Goal: Information Seeking & Learning: Find specific fact

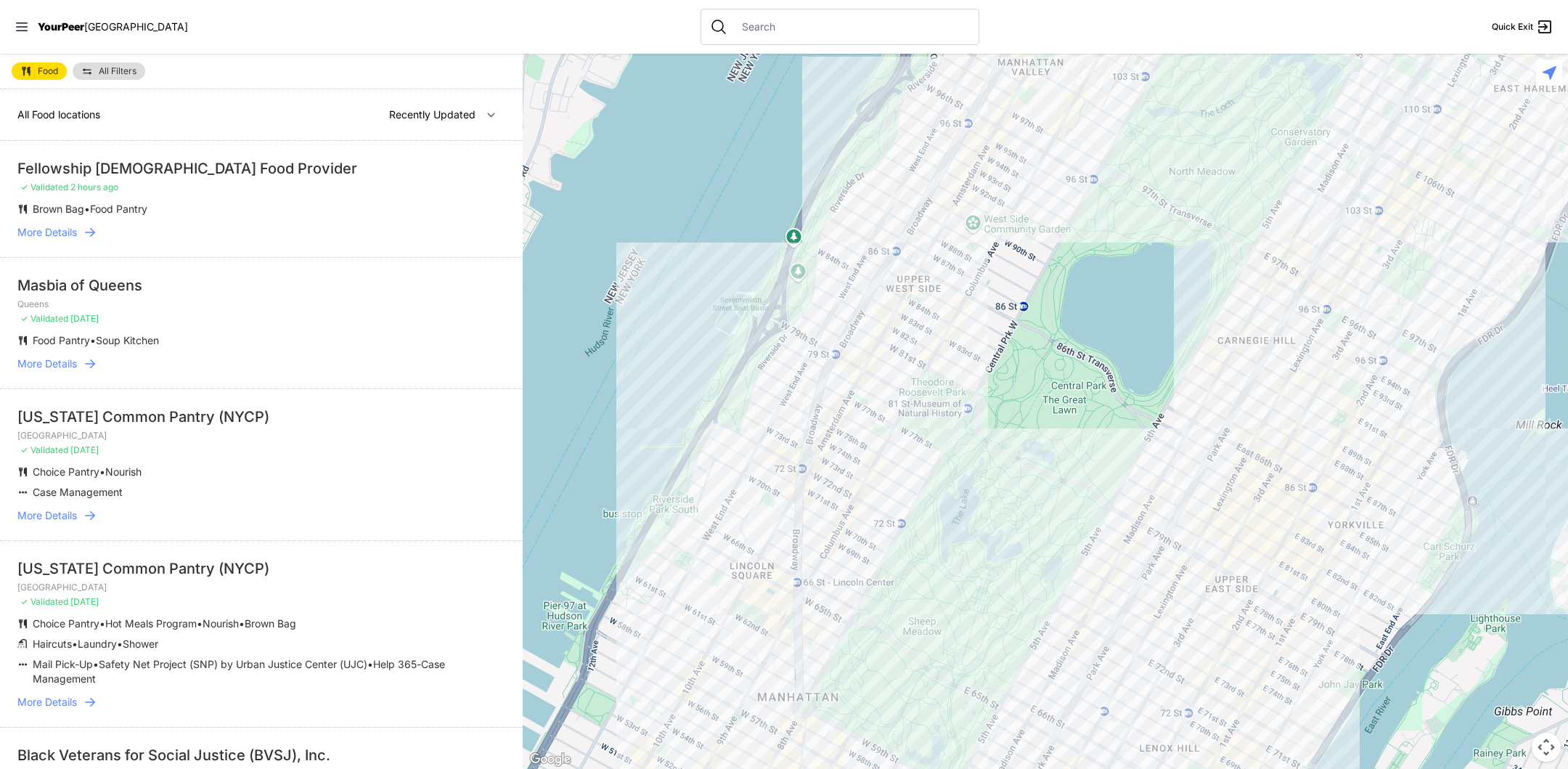
click at [120, 72] on span "All Filters" at bounding box center [117, 71] width 38 height 9
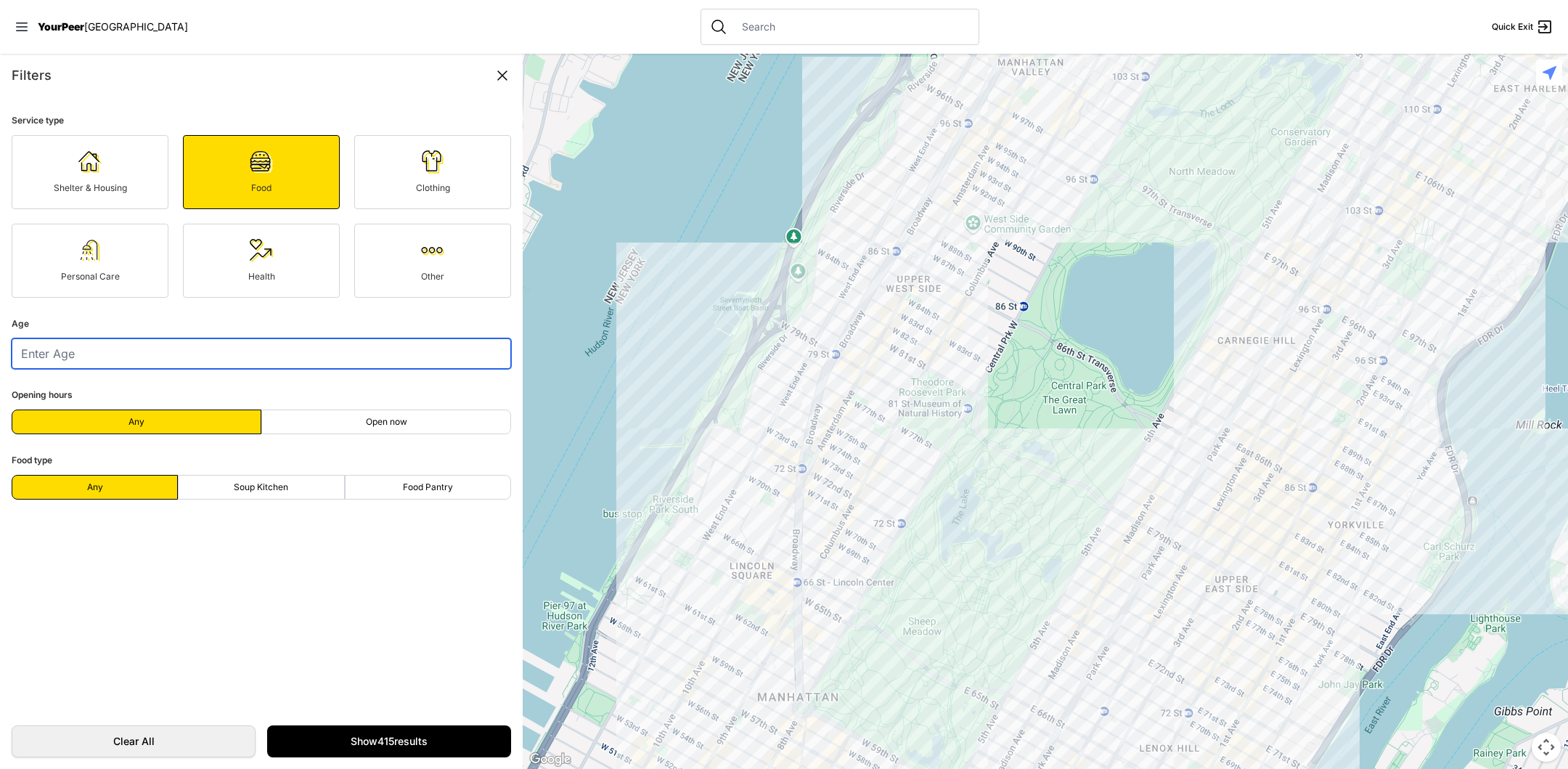
click at [197, 357] on input "number" at bounding box center [262, 353] width 499 height 30
click at [354, 421] on label "Open now" at bounding box center [386, 422] width 250 height 24
click at [386, 422] on input "Open now" at bounding box center [386, 422] width 1 height 1
radio input "true"
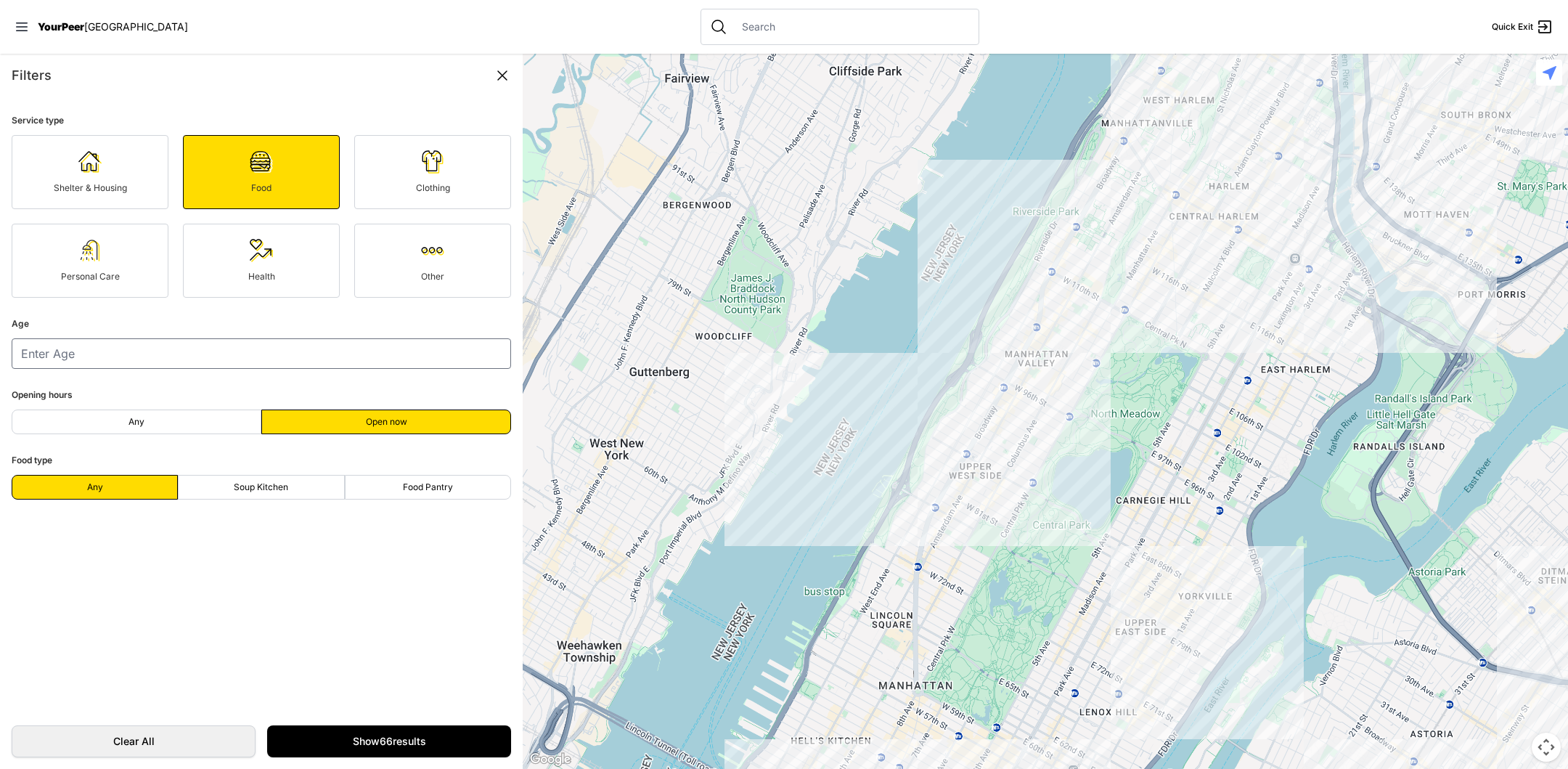
click at [292, 480] on label "Soup Kitchen" at bounding box center [261, 487] width 166 height 24
click at [262, 487] on input "Soup Kitchen" at bounding box center [261, 487] width 1 height 1
radio input "true"
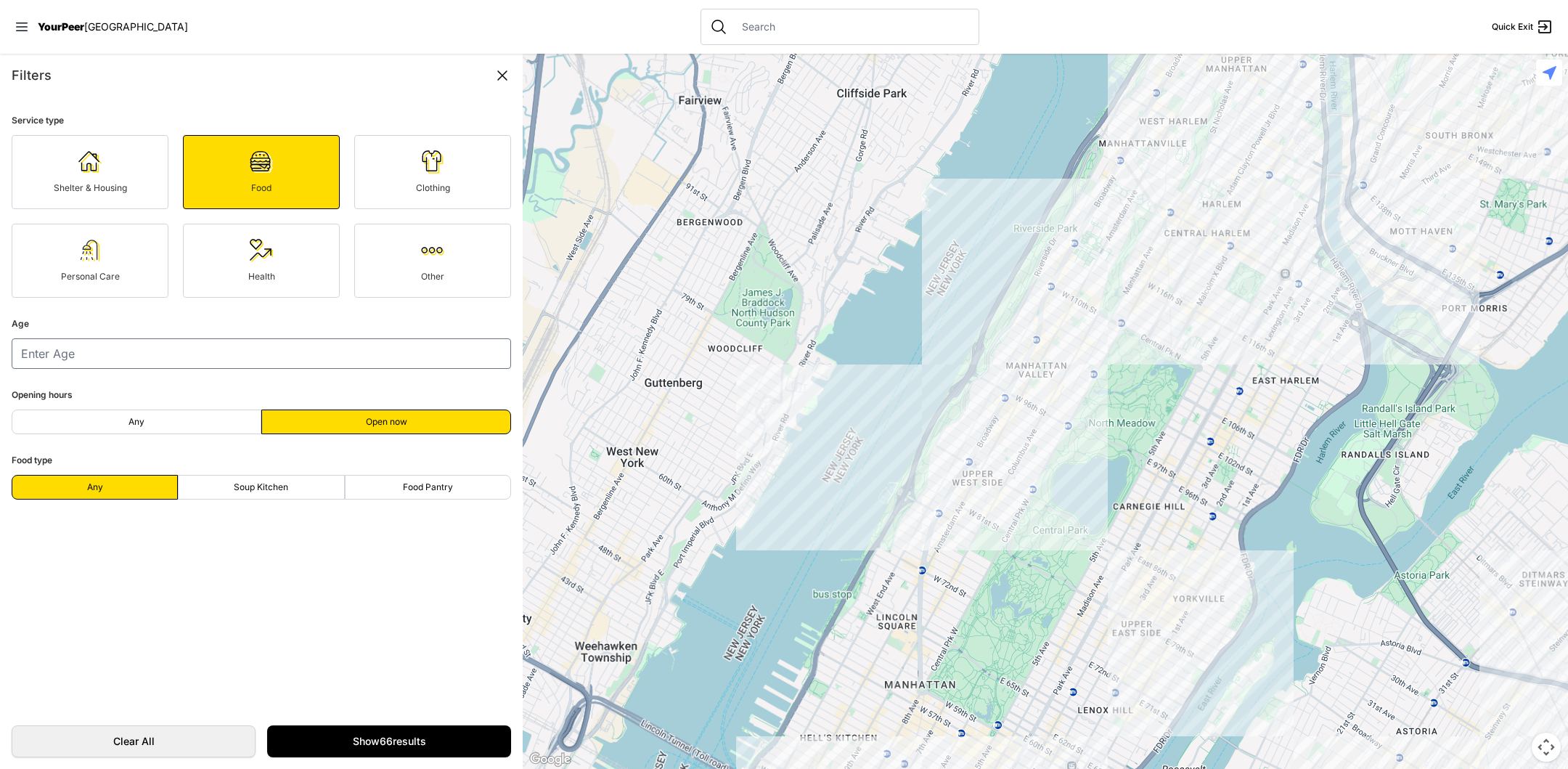
select select "recentlyUpdated"
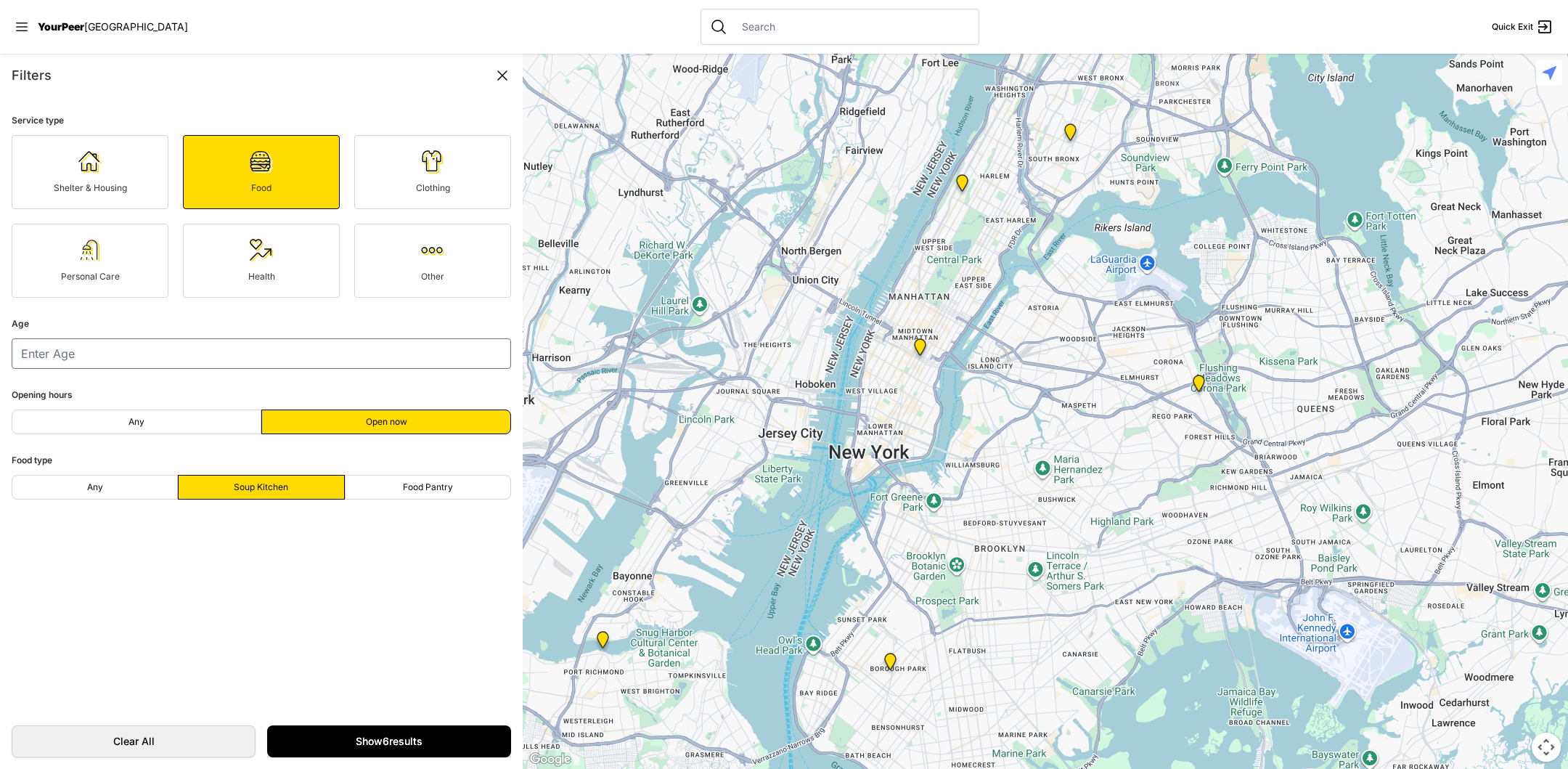
click at [418, 737] on link "Show 6 results" at bounding box center [389, 741] width 244 height 32
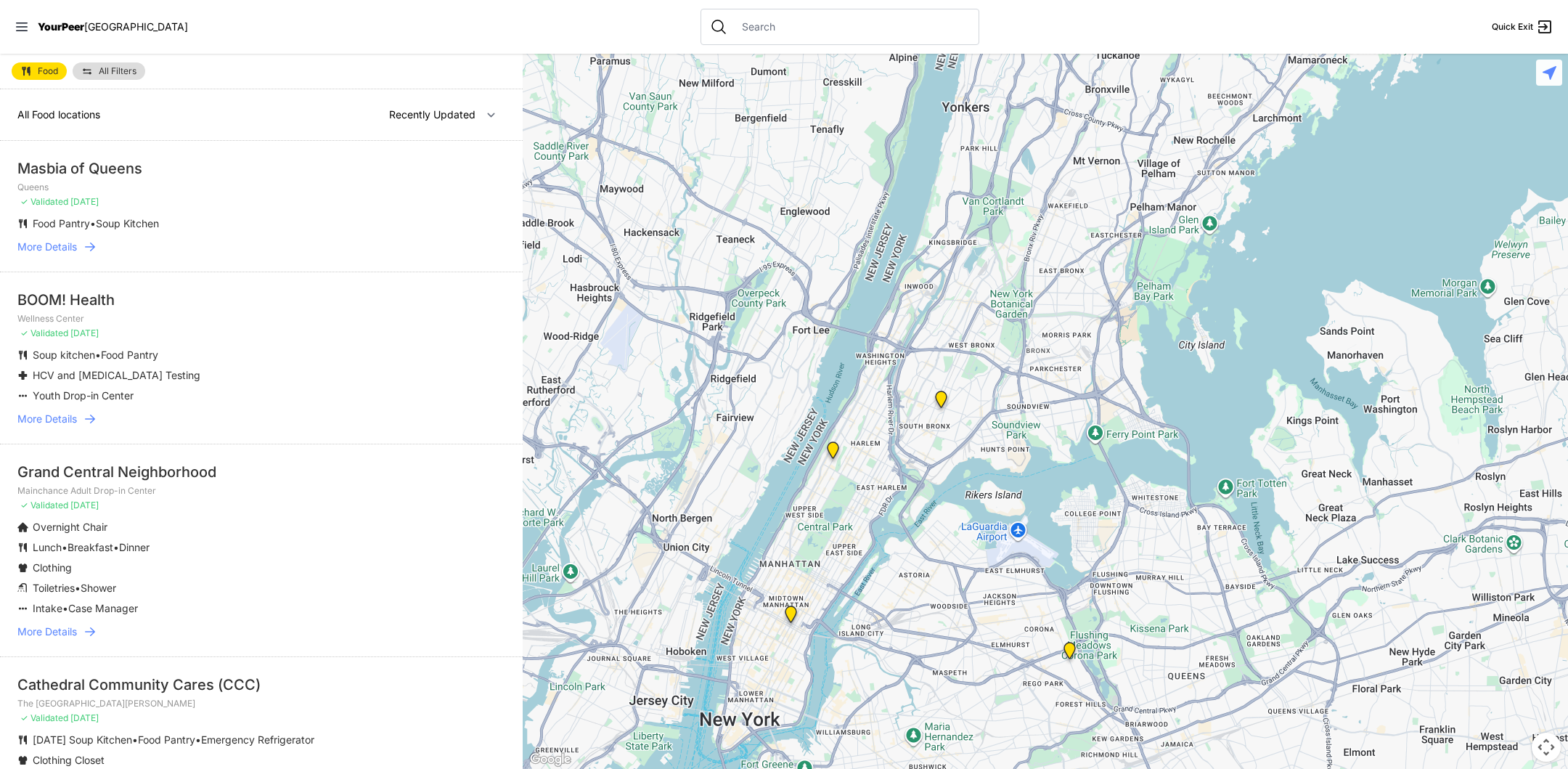
drag, startPoint x: 1038, startPoint y: 256, endPoint x: 909, endPoint y: 522, distance: 295.6
click at [909, 522] on div at bounding box center [1045, 410] width 1046 height 715
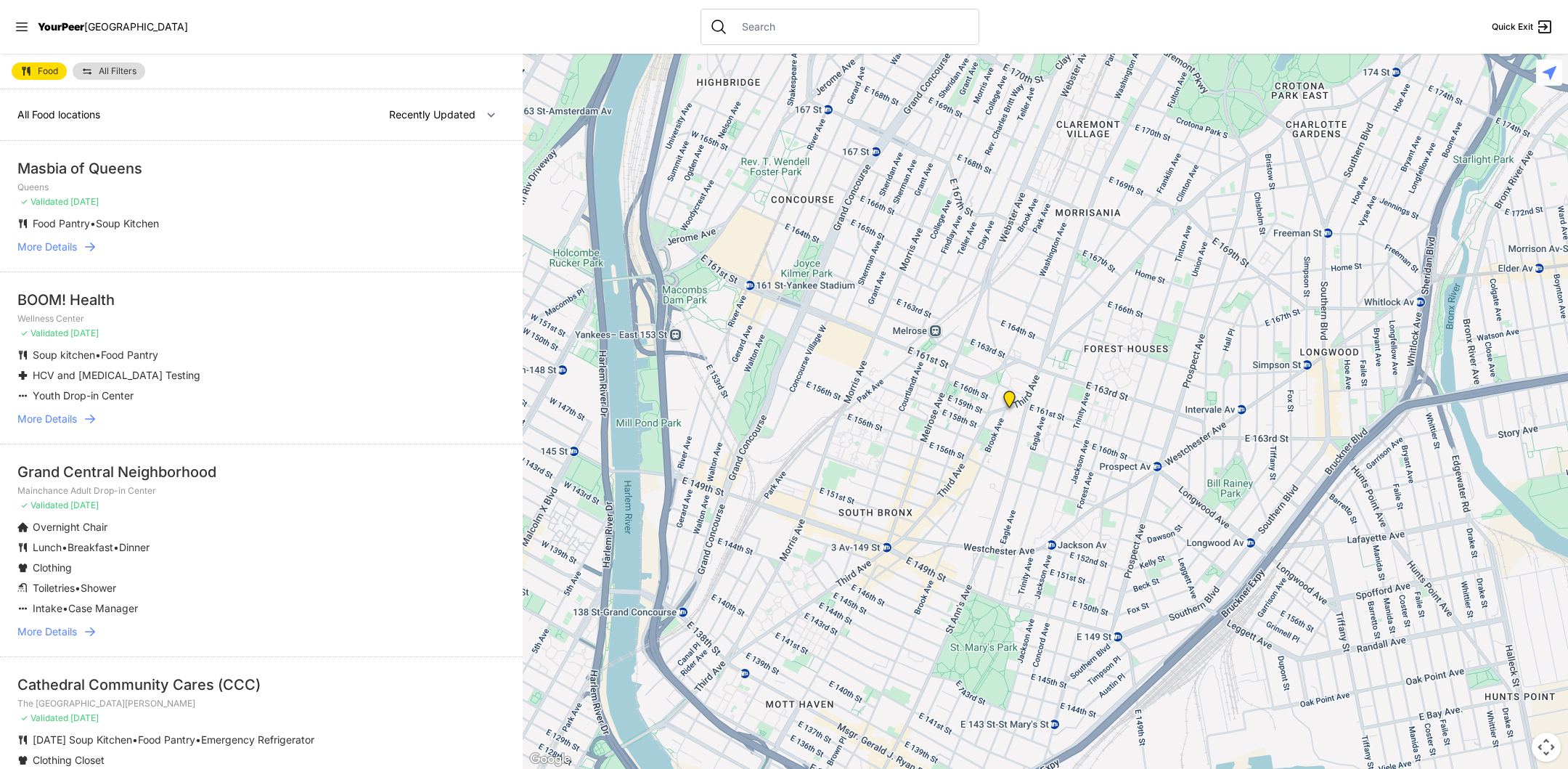
drag, startPoint x: 1066, startPoint y: 302, endPoint x: 1053, endPoint y: 410, distance: 108.8
click at [1053, 410] on div at bounding box center [1045, 410] width 1046 height 715
click at [1011, 402] on img "Wellness Center" at bounding box center [1010, 403] width 18 height 23
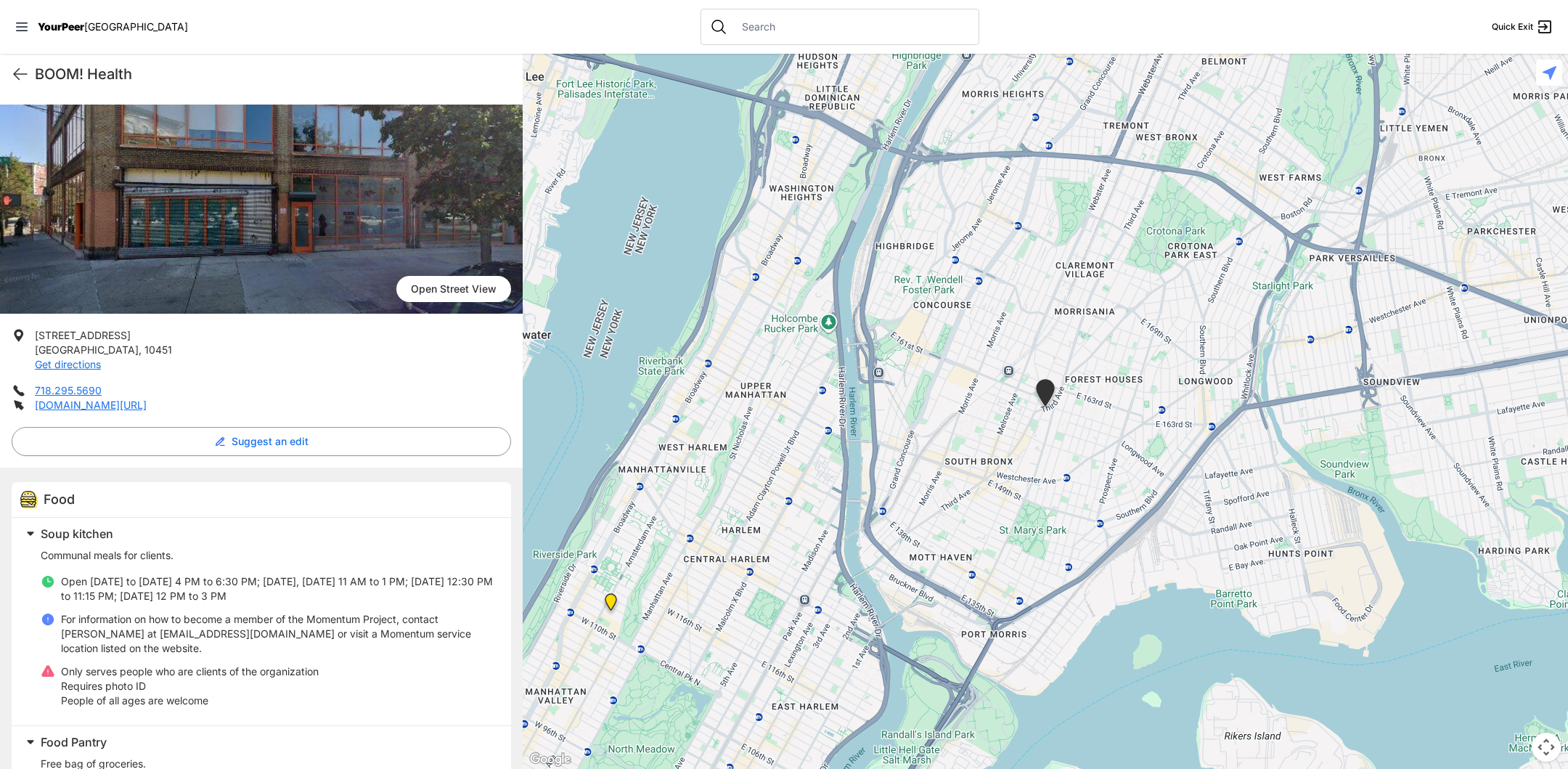
scroll to position [56, 0]
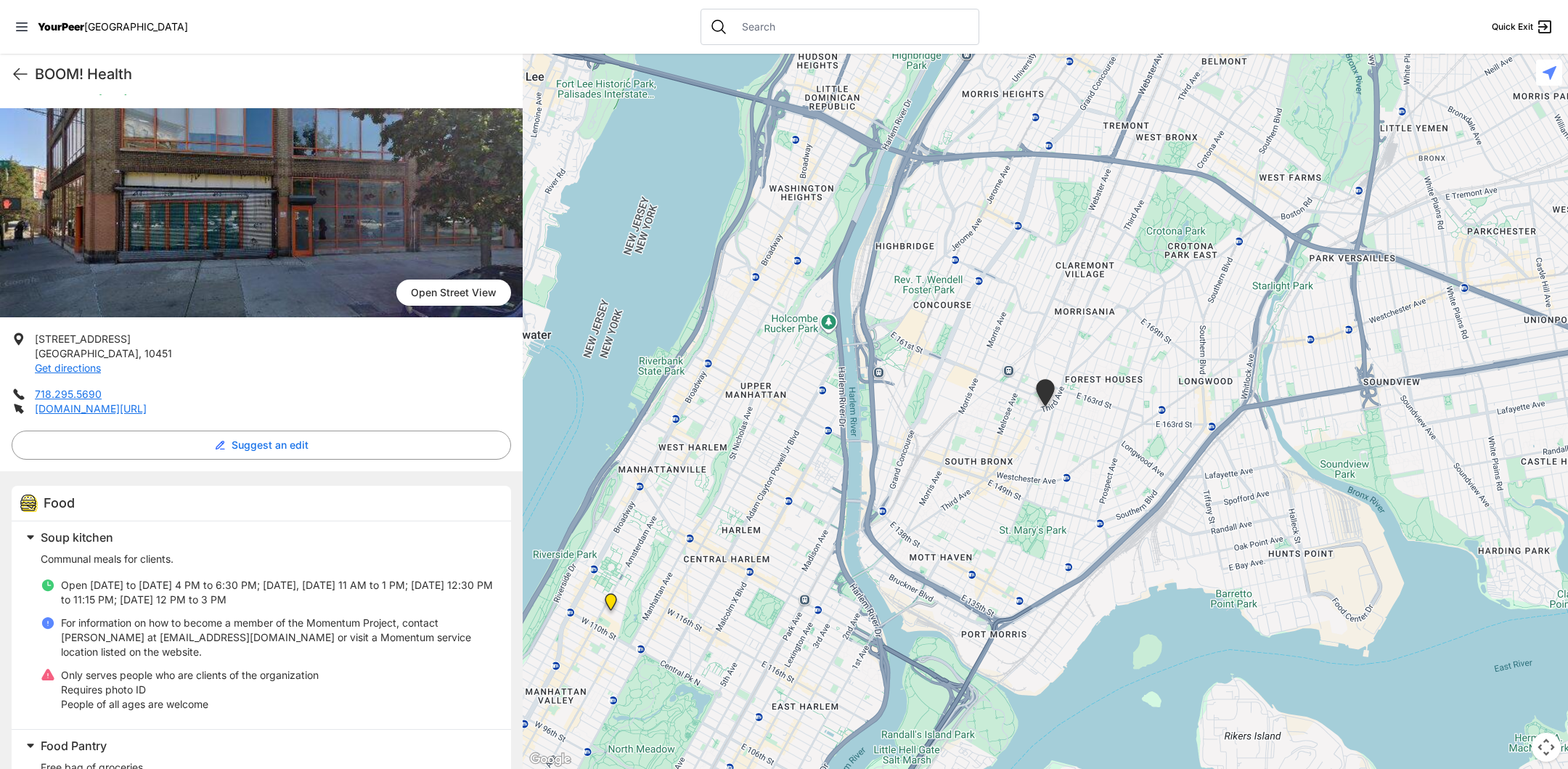
click at [613, 603] on img "The Cathedral Church of St. John the Divine" at bounding box center [611, 604] width 18 height 23
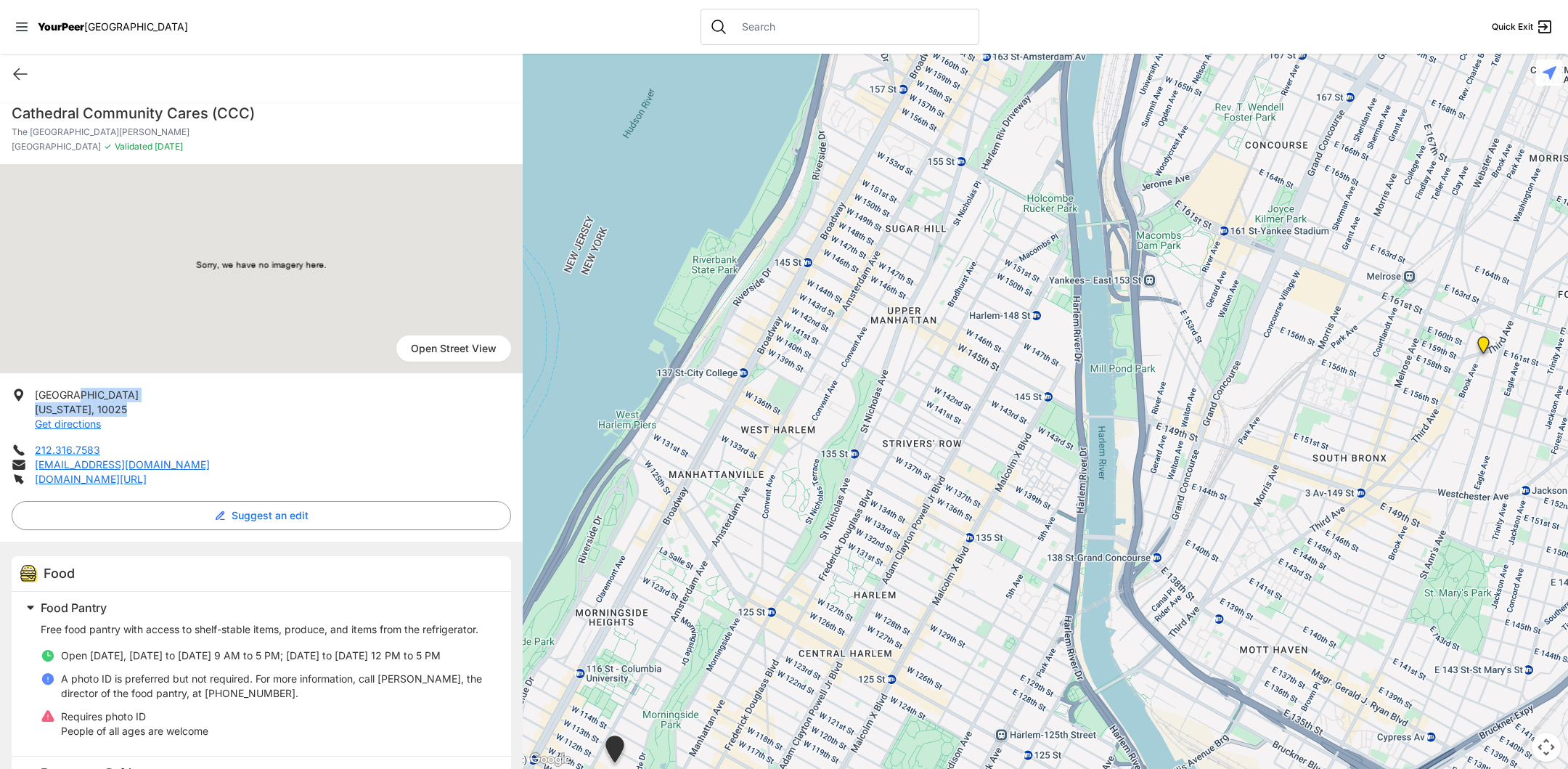
drag, startPoint x: 79, startPoint y: 396, endPoint x: 127, endPoint y: 409, distance: 49.7
click at [127, 409] on p "[STREET_ADDRESS][US_STATE] Get directions" at bounding box center [87, 409] width 104 height 44
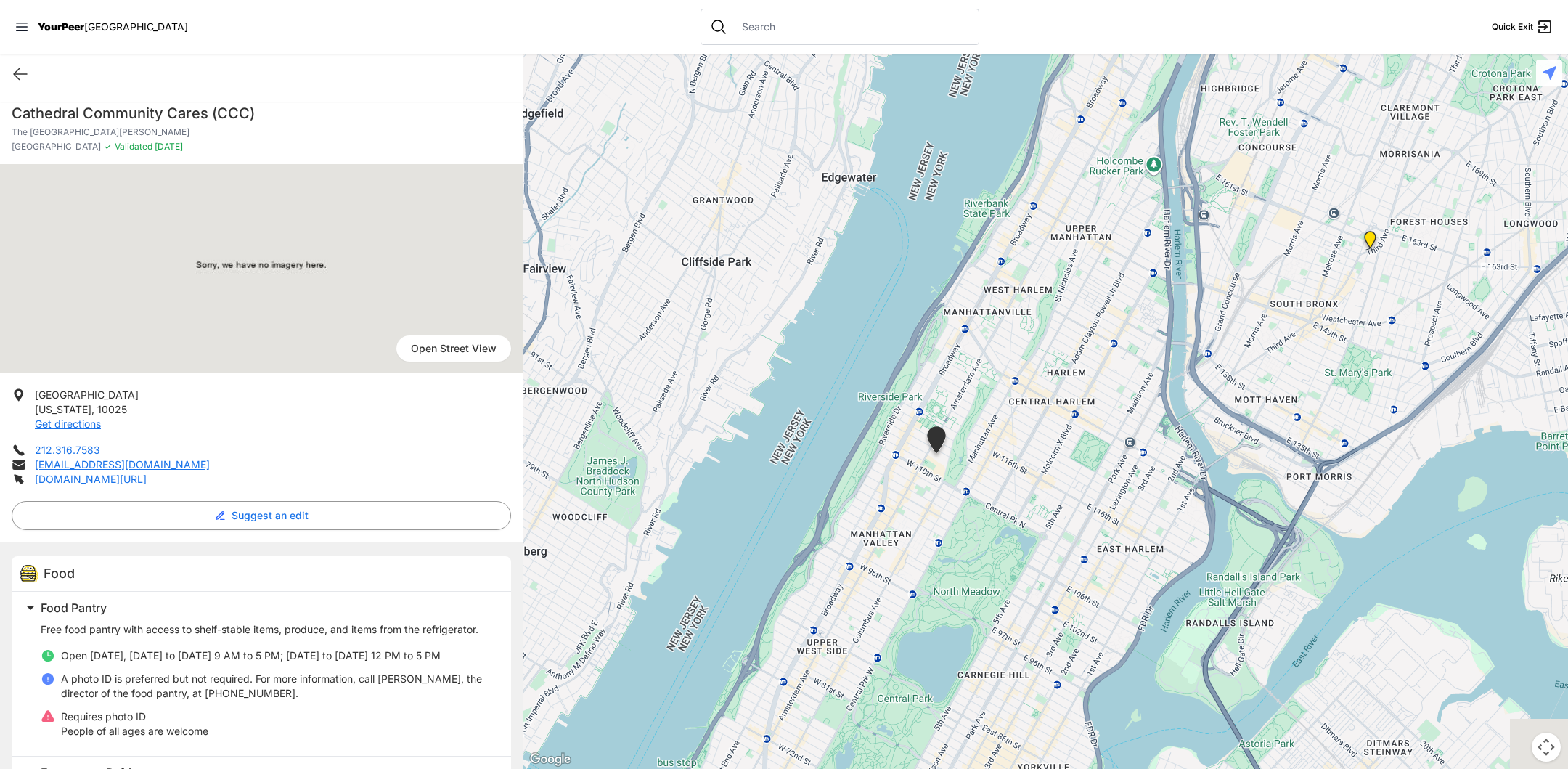
drag, startPoint x: 872, startPoint y: 597, endPoint x: 977, endPoint y: 419, distance: 206.7
click at [979, 413] on div at bounding box center [1045, 410] width 1046 height 715
